Goal: Obtain resource: Obtain resource

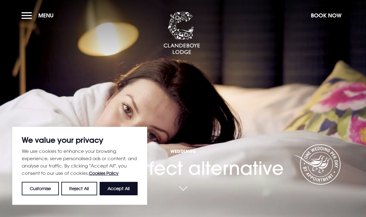
click at [118, 187] on button "Accept All" at bounding box center [119, 188] width 38 height 13
checkbox input "true"
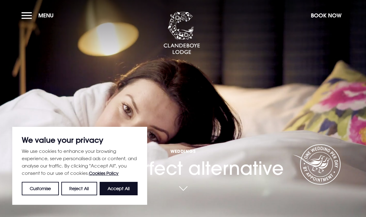
checkbox input "true"
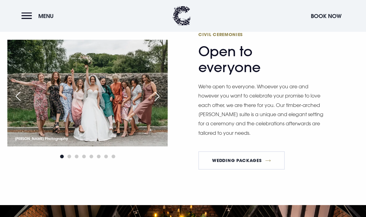
scroll to position [651, 0]
click at [267, 170] on link "Wedding Packages" at bounding box center [241, 161] width 86 height 18
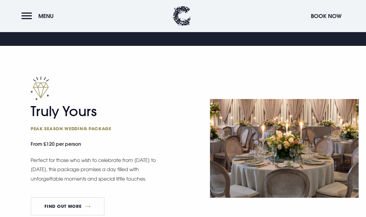
scroll to position [353, 0]
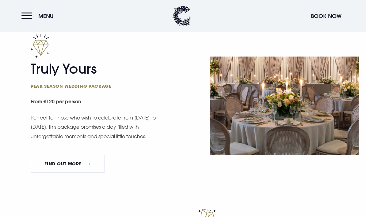
click at [92, 167] on link "FIND OUT MORE" at bounding box center [68, 164] width 74 height 18
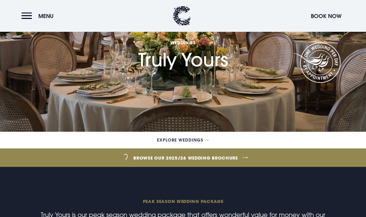
scroll to position [40, 0]
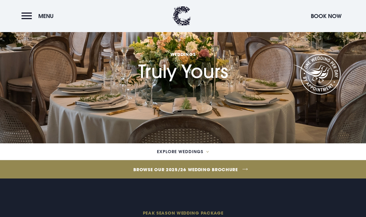
click at [262, 165] on link "Browse our 2025/26 wedding brochure" at bounding box center [186, 169] width 836 height 23
